Goal: Find specific page/section: Find specific page/section

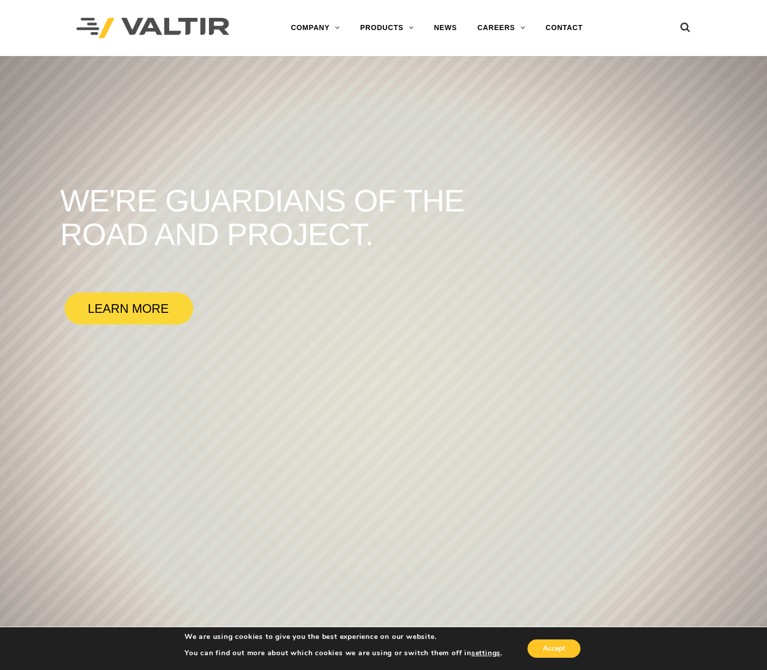
drag, startPoint x: 218, startPoint y: 29, endPoint x: 160, endPoint y: 20, distance: 58.6
click at [144, 30] on div at bounding box center [162, 28] width 173 height 56
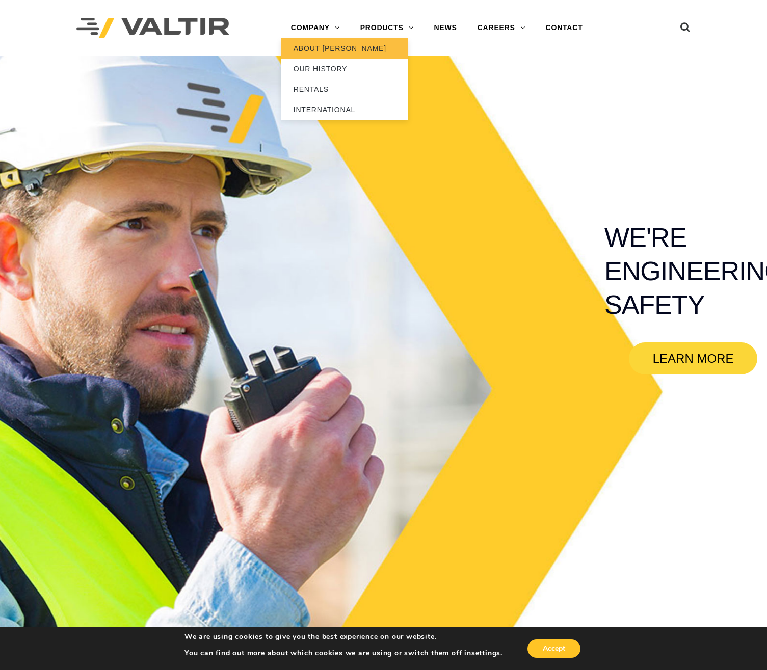
click at [331, 51] on link "ABOUT [PERSON_NAME]" at bounding box center [344, 48] width 127 height 20
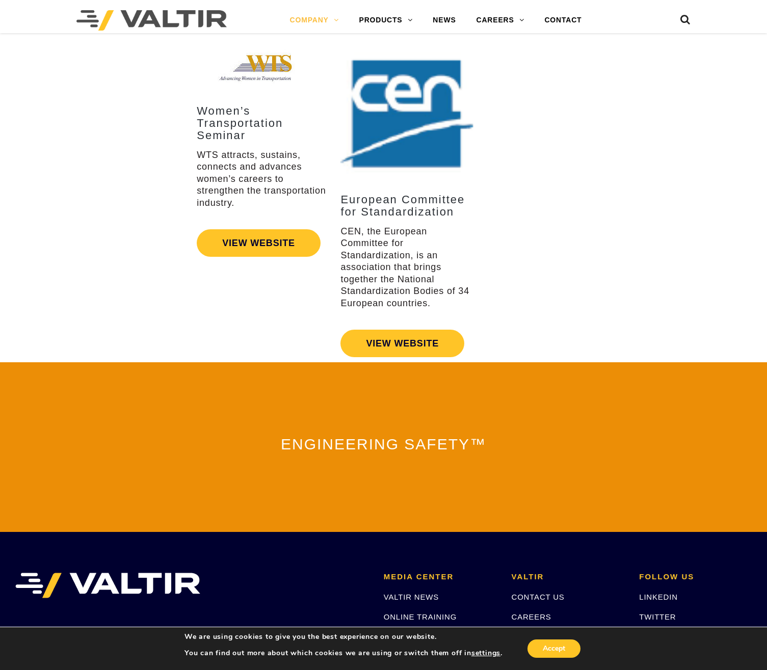
scroll to position [2121, 0]
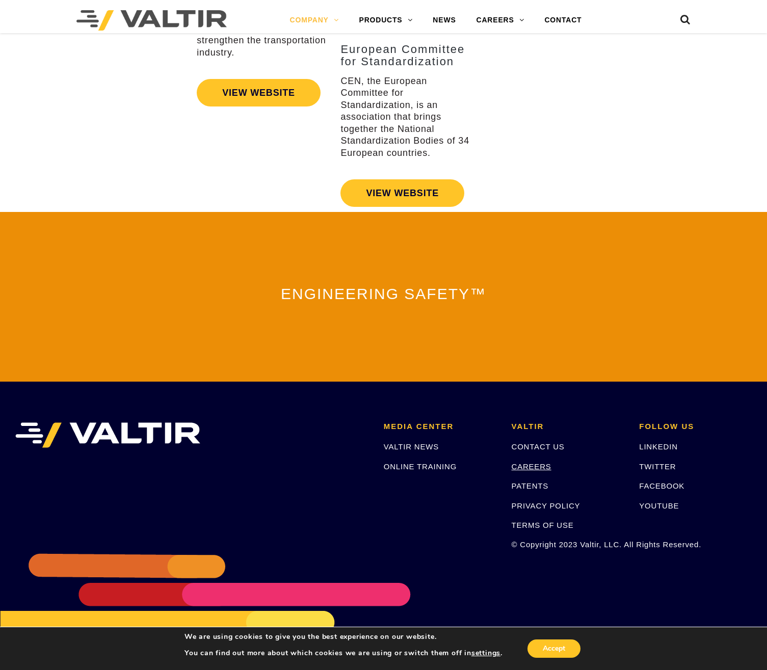
click at [536, 462] on link "CAREERS" at bounding box center [531, 466] width 40 height 9
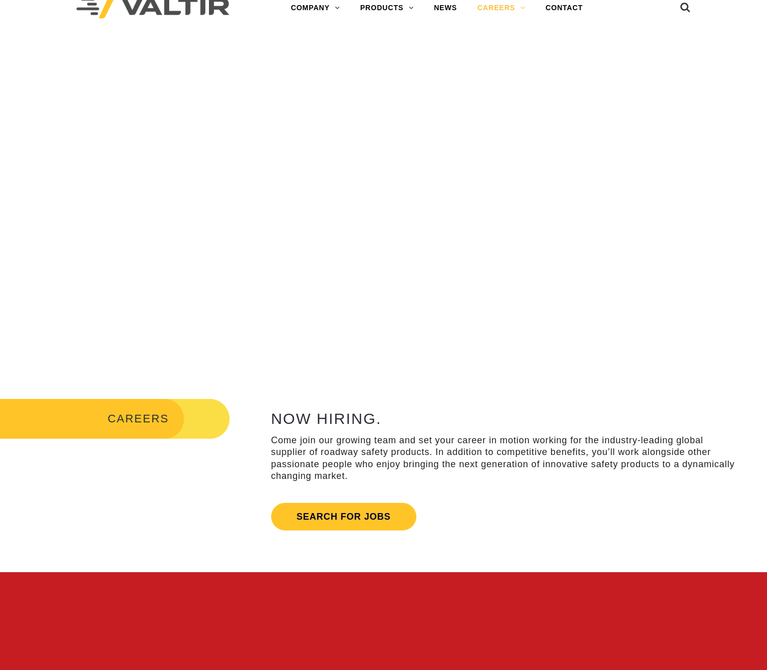
scroll to position [157, 0]
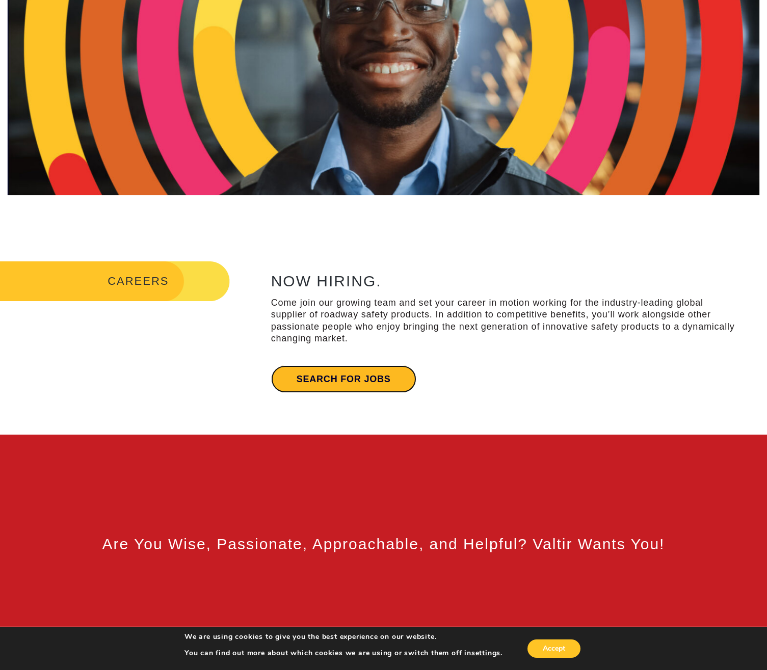
click at [349, 383] on link "Search for jobs" at bounding box center [343, 379] width 145 height 28
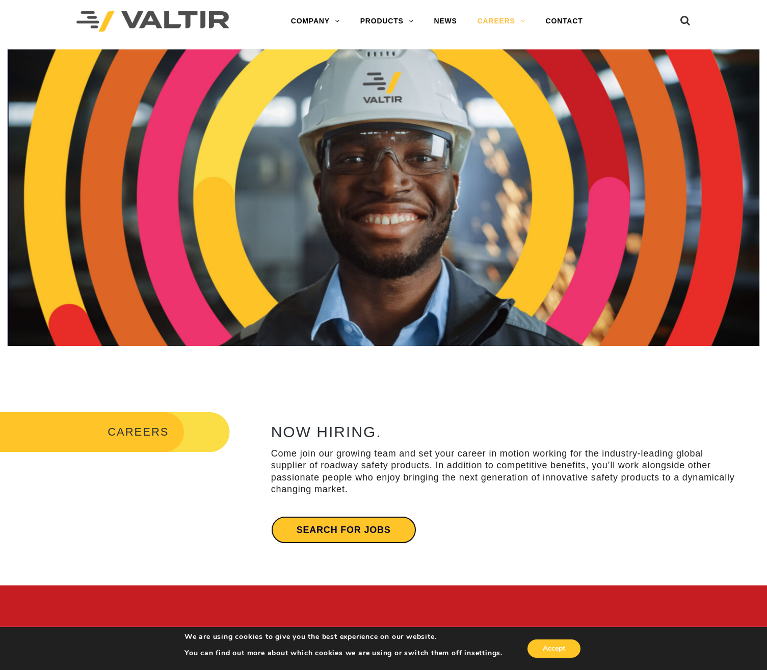
scroll to position [0, 0]
